Goal: Information Seeking & Learning: Learn about a topic

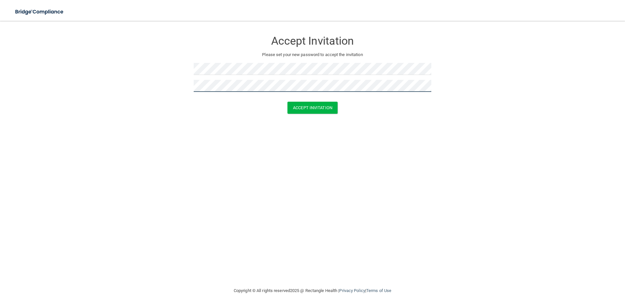
click at [288, 102] on button "Accept Invitation" at bounding box center [313, 108] width 50 height 12
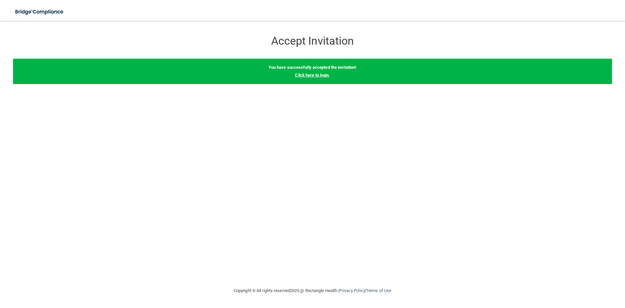
click at [317, 74] on link "Click here to login" at bounding box center [312, 75] width 34 height 5
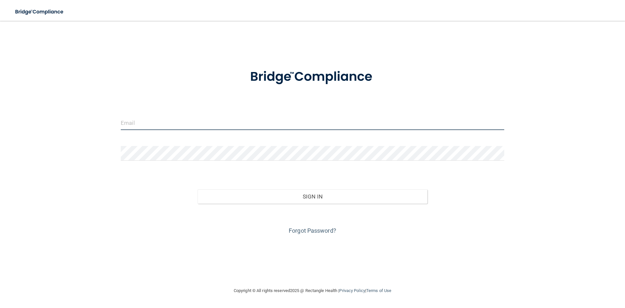
click at [254, 120] on input "email" at bounding box center [313, 122] width 384 height 15
type input "[EMAIL_ADDRESS][DOMAIN_NAME]"
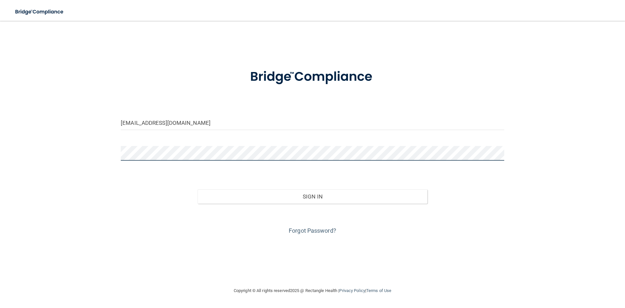
click at [198, 189] on button "Sign In" at bounding box center [313, 196] width 230 height 14
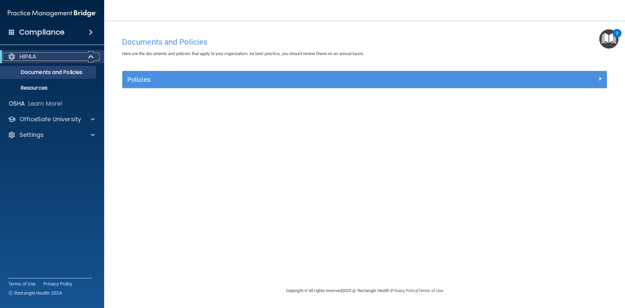
click at [87, 60] on div at bounding box center [91, 57] width 16 height 8
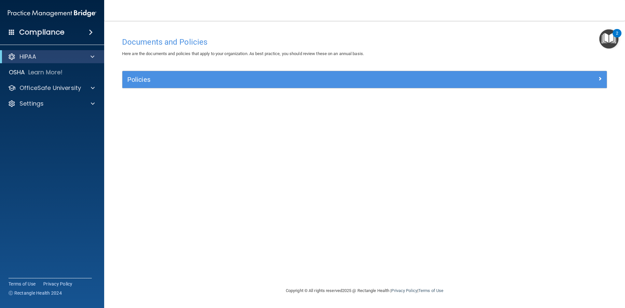
click at [612, 38] on img "Open Resource Center, 2 new notifications" at bounding box center [609, 38] width 19 height 19
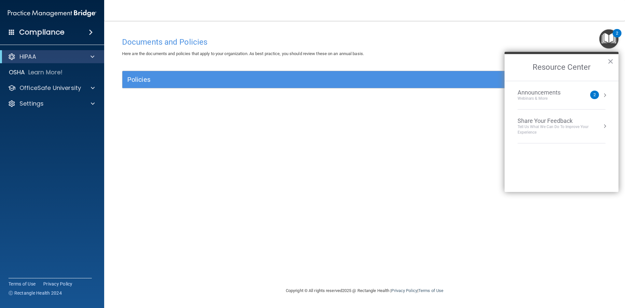
click at [463, 125] on div "Documents and Policies Here are the documents and policies that apply to your o…" at bounding box center [364, 160] width 495 height 253
click at [612, 62] on button "×" at bounding box center [611, 61] width 6 height 10
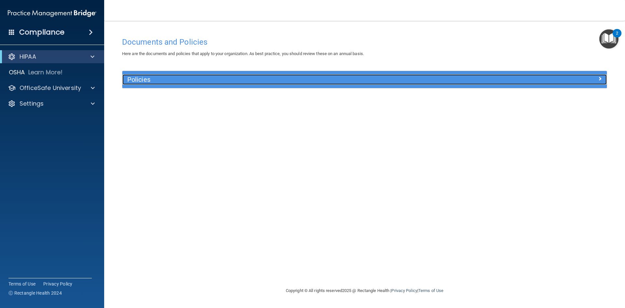
click at [572, 81] on div at bounding box center [546, 78] width 121 height 8
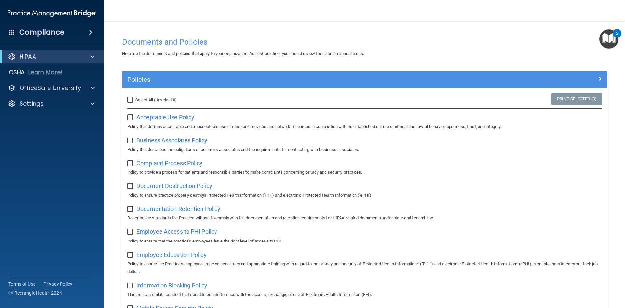
click at [131, 116] on input "checkbox" at bounding box center [130, 117] width 7 height 5
checkbox input "true"
click at [131, 140] on input "checkbox" at bounding box center [130, 140] width 7 height 5
checkbox input "true"
click at [130, 117] on input "checkbox" at bounding box center [130, 117] width 7 height 5
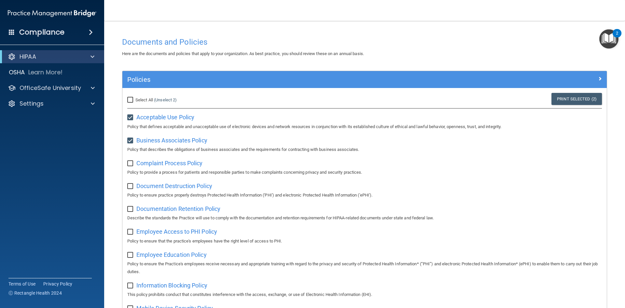
checkbox input "false"
click at [131, 140] on input "checkbox" at bounding box center [130, 140] width 7 height 5
checkbox input "false"
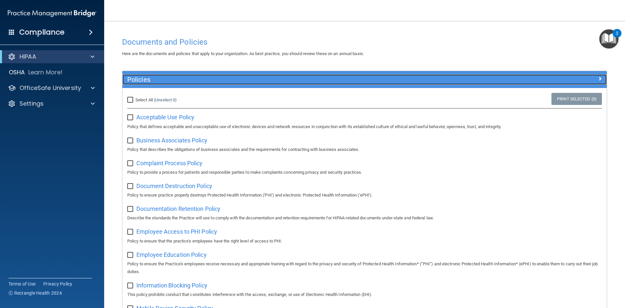
click at [598, 75] on span at bounding box center [600, 79] width 4 height 8
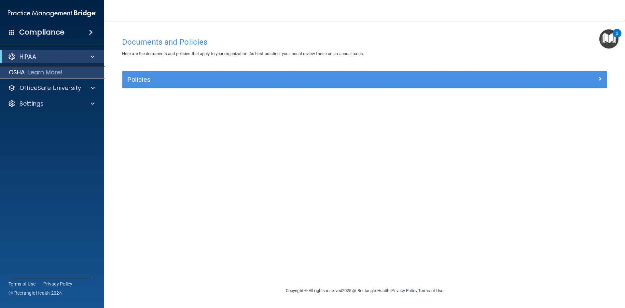
click at [26, 77] on div "OSHA Learn More!" at bounding box center [52, 72] width 114 height 13
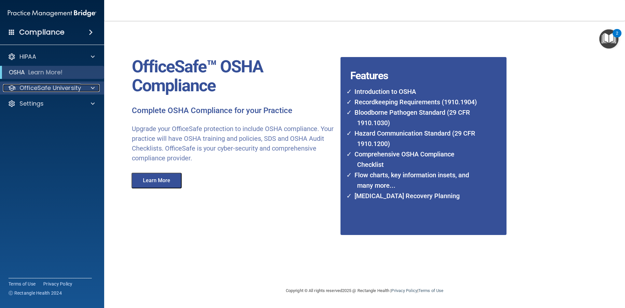
click at [31, 87] on p "OfficeSafe University" at bounding box center [51, 88] width 62 height 8
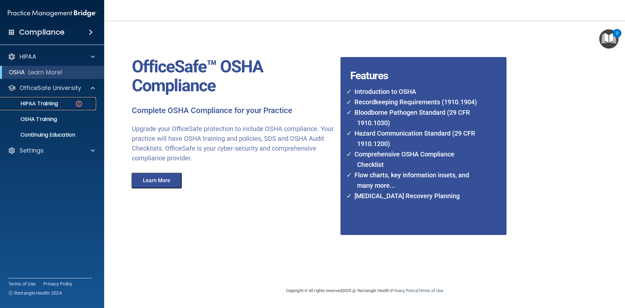
click at [59, 105] on div "HIPAA Training" at bounding box center [48, 103] width 89 height 7
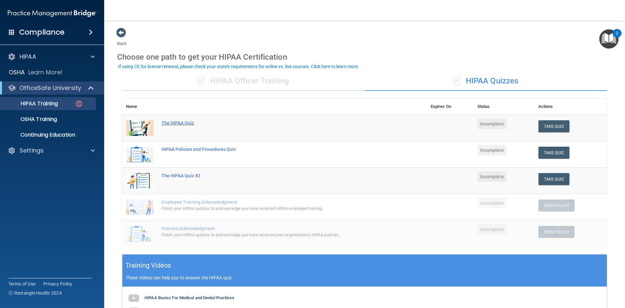
click at [187, 123] on div "The HIPAA Quiz" at bounding box center [278, 122] width 233 height 5
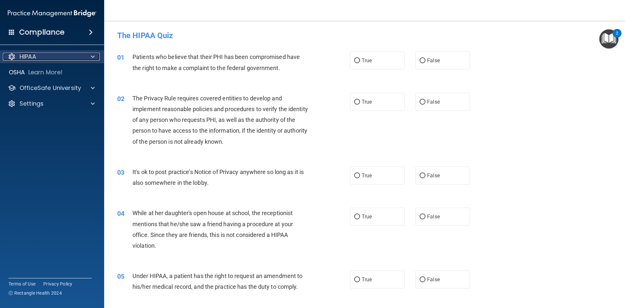
click at [58, 60] on div "HIPAA" at bounding box center [43, 57] width 81 height 8
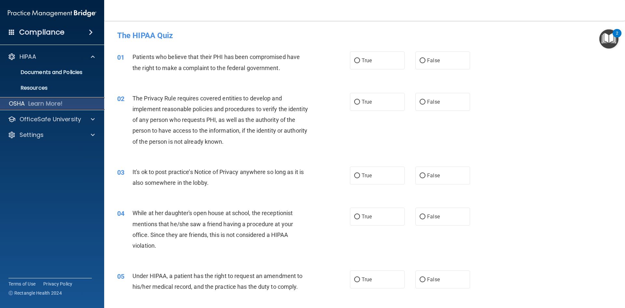
click at [55, 106] on p "Learn More!" at bounding box center [45, 104] width 35 height 8
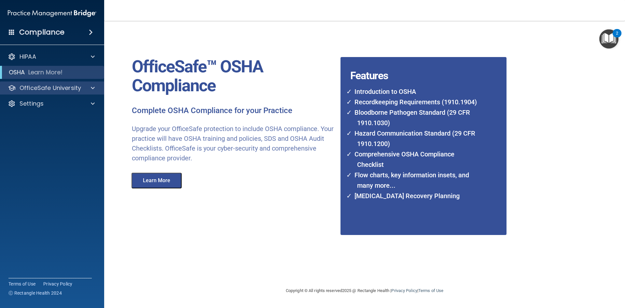
click at [63, 93] on div "OfficeSafe University" at bounding box center [52, 87] width 105 height 13
click at [95, 86] on div at bounding box center [92, 88] width 16 height 8
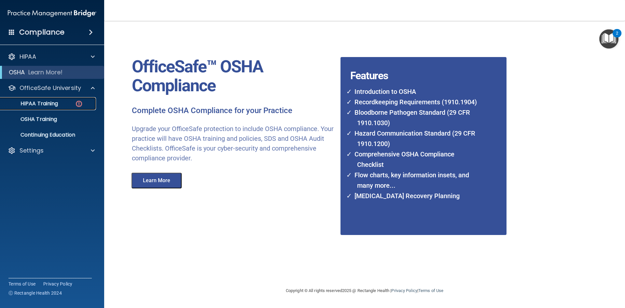
click at [74, 103] on div "HIPAA Training" at bounding box center [48, 103] width 89 height 7
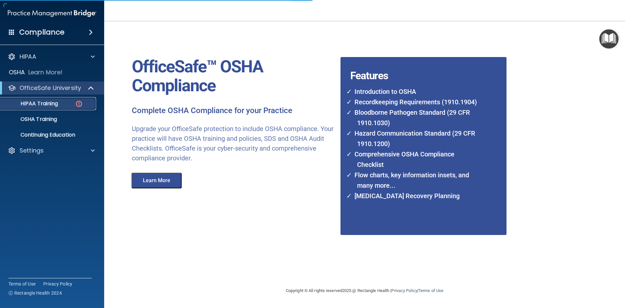
click at [65, 104] on div "HIPAA Training" at bounding box center [48, 103] width 89 height 7
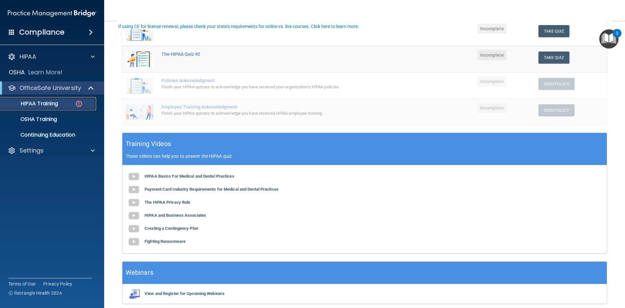
scroll to position [149, 0]
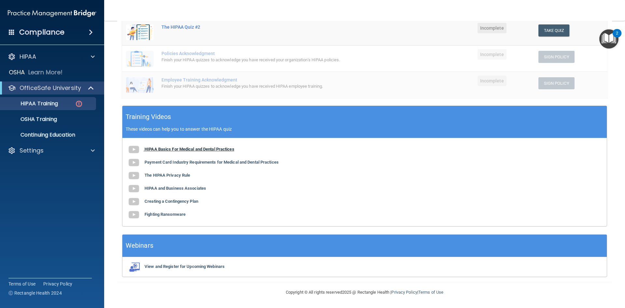
click at [205, 148] on b "HIPAA Basics For Medical and Dental Practices" at bounding box center [190, 149] width 90 height 5
click at [552, 35] on button "Take Quiz" at bounding box center [554, 30] width 31 height 12
